Goal: Task Accomplishment & Management: Complete application form

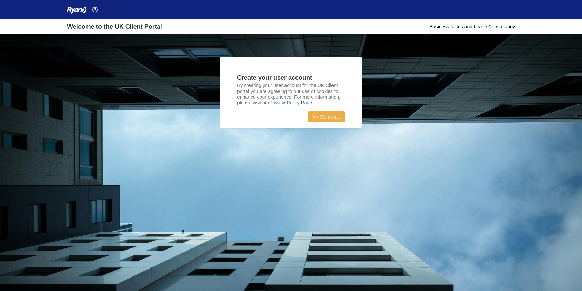
click at [323, 117] on link ">> Continue" at bounding box center [326, 116] width 37 height 11
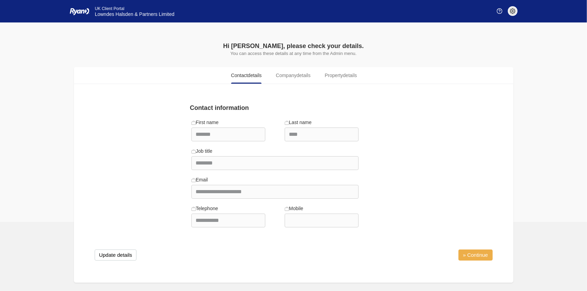
click at [471, 252] on link "» Continue" at bounding box center [476, 254] width 34 height 11
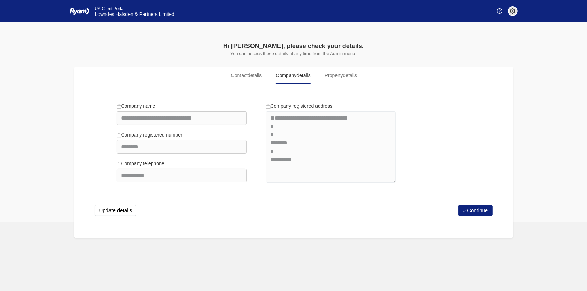
click at [471, 252] on body "You’re offline. This is a read only version of the page. Ryan Company Selection…" at bounding box center [293, 145] width 587 height 291
click at [471, 211] on link "» Continue" at bounding box center [476, 210] width 34 height 11
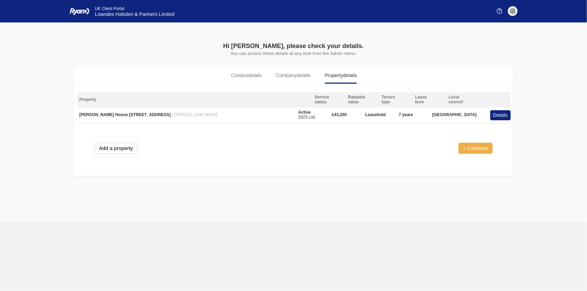
click at [467, 149] on link "» Continue" at bounding box center [476, 148] width 34 height 11
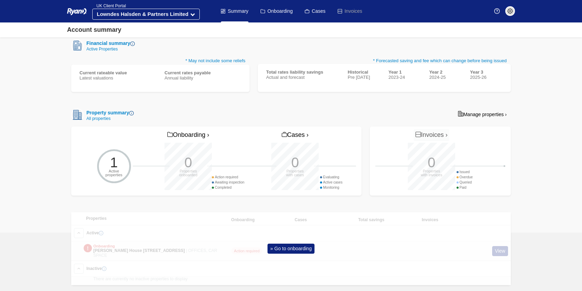
scroll to position [120, 0]
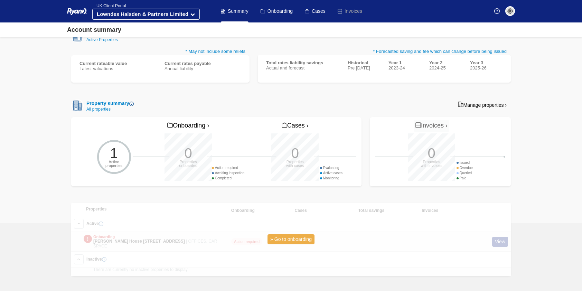
click at [295, 237] on link "» Go to onboarding" at bounding box center [290, 239] width 47 height 10
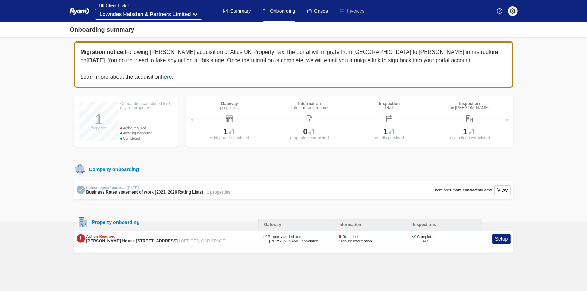
click at [351, 235] on div "Rates bill" at bounding box center [356, 237] width 34 height 4
click at [103, 234] on div "Action Required" at bounding box center [155, 236] width 139 height 4
click at [505, 237] on link "Setup" at bounding box center [501, 239] width 18 height 10
